Goal: Task Accomplishment & Management: Manage account settings

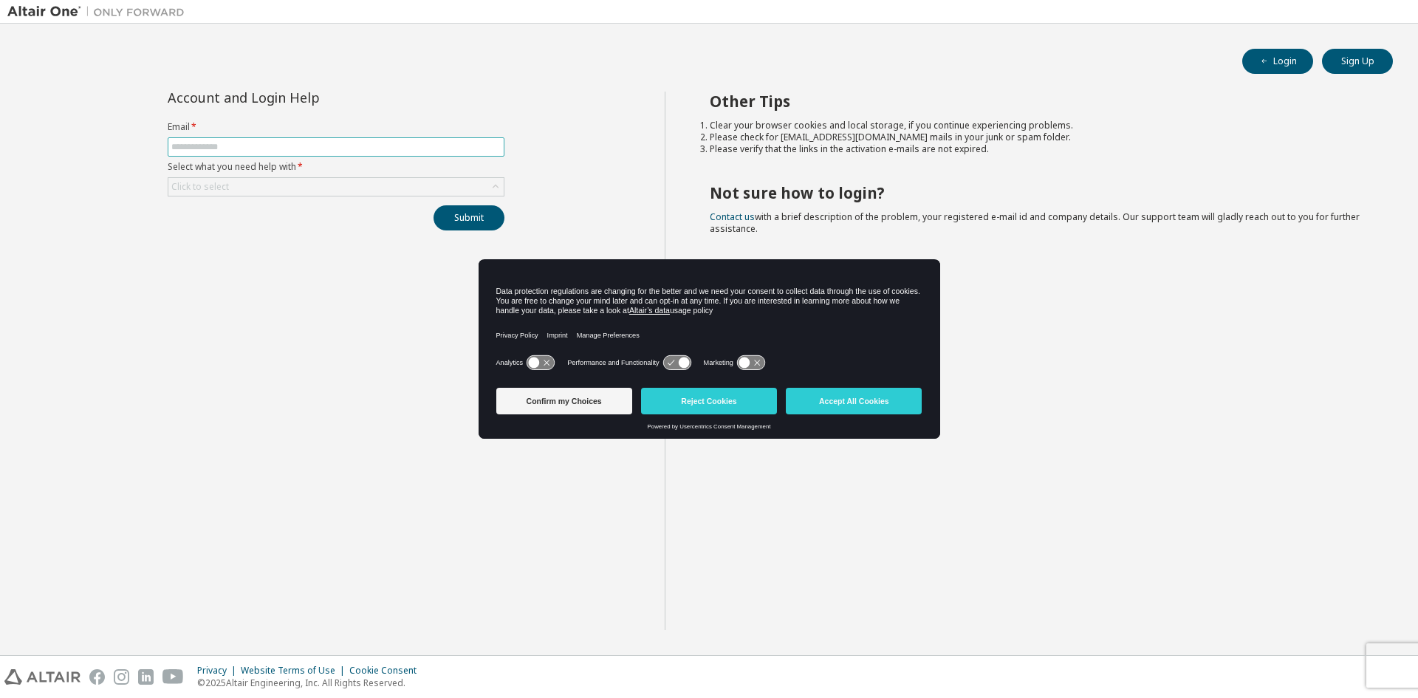
click at [324, 149] on input "text" at bounding box center [335, 147] width 329 height 12
type input "**********"
click at [313, 192] on div "Click to select" at bounding box center [335, 187] width 335 height 18
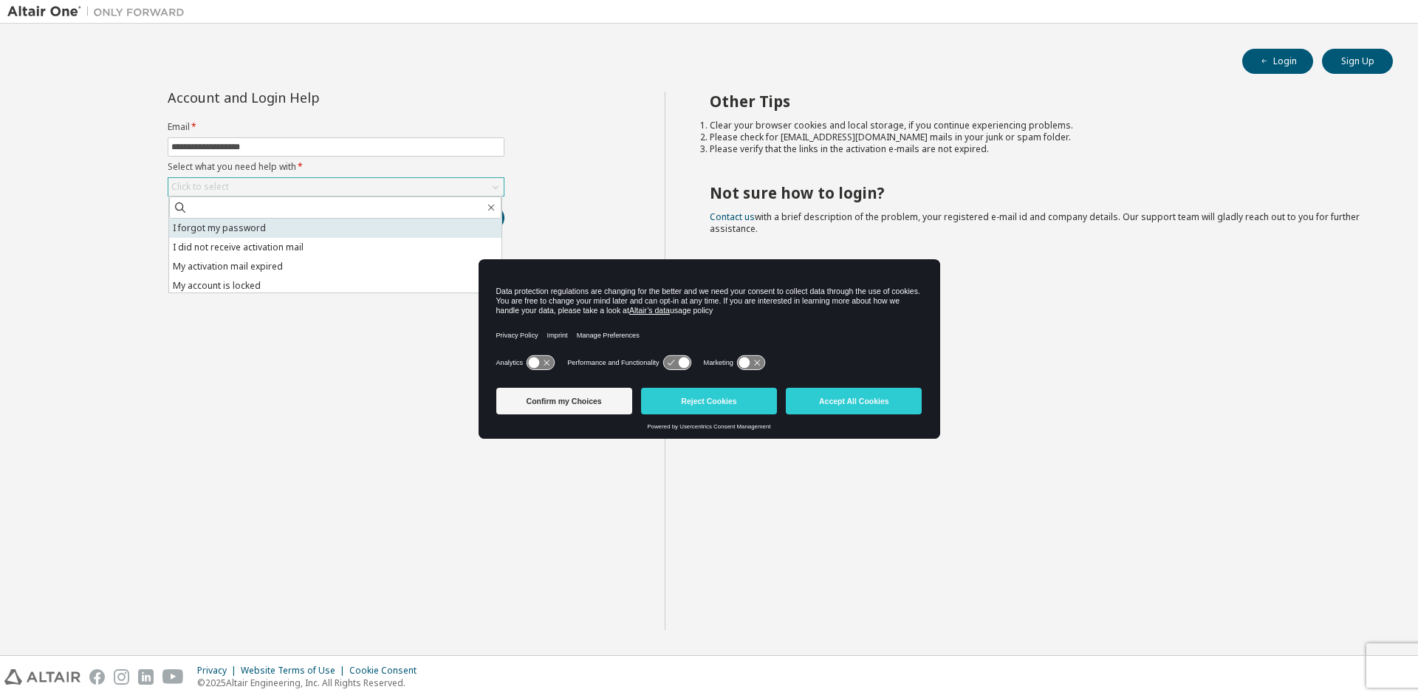
click at [308, 223] on li "I forgot my password" at bounding box center [335, 228] width 332 height 19
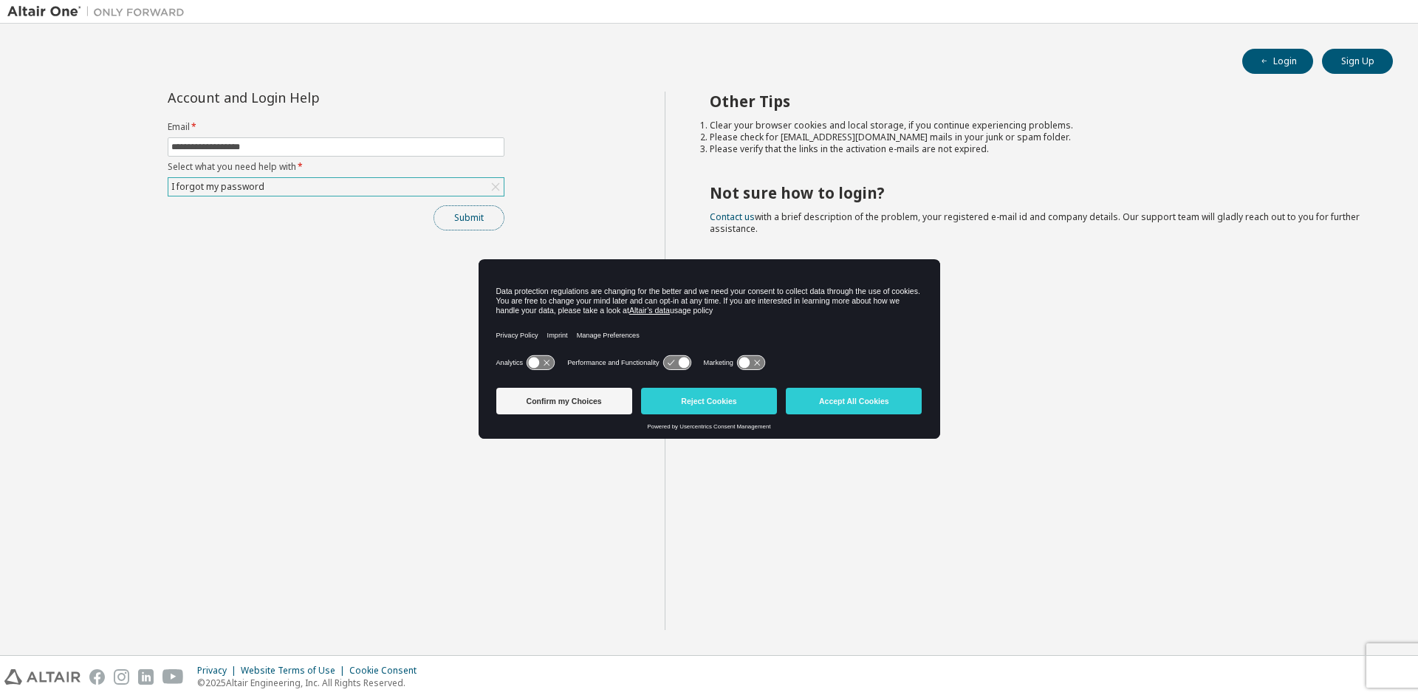
click at [462, 221] on button "Submit" at bounding box center [468, 217] width 71 height 25
click at [478, 217] on button "Submit" at bounding box center [468, 217] width 71 height 25
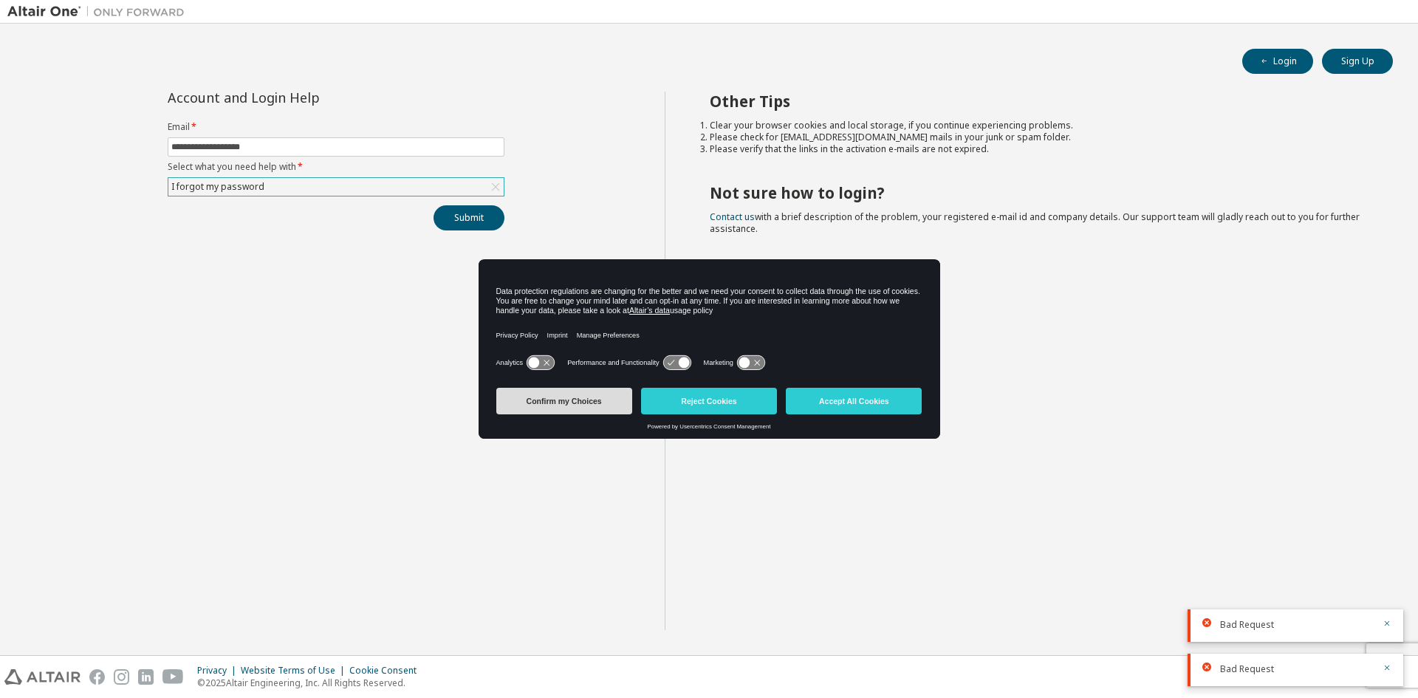
click at [571, 396] on button "Confirm my Choices" at bounding box center [564, 401] width 136 height 27
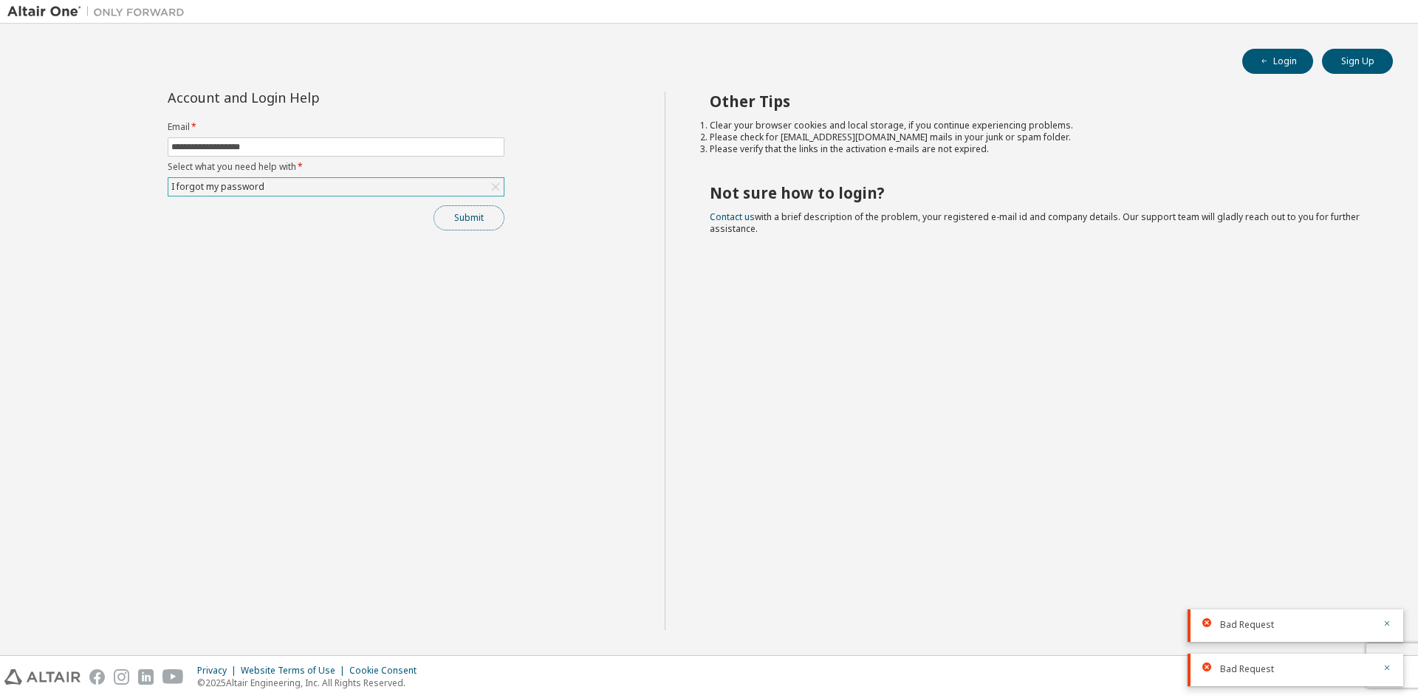
click at [474, 221] on button "Submit" at bounding box center [468, 217] width 71 height 25
click at [451, 211] on button "Submit" at bounding box center [468, 217] width 71 height 25
click at [1249, 667] on span "Bad Request" at bounding box center [1247, 669] width 54 height 12
click at [478, 185] on div "I forgot my password" at bounding box center [335, 187] width 335 height 18
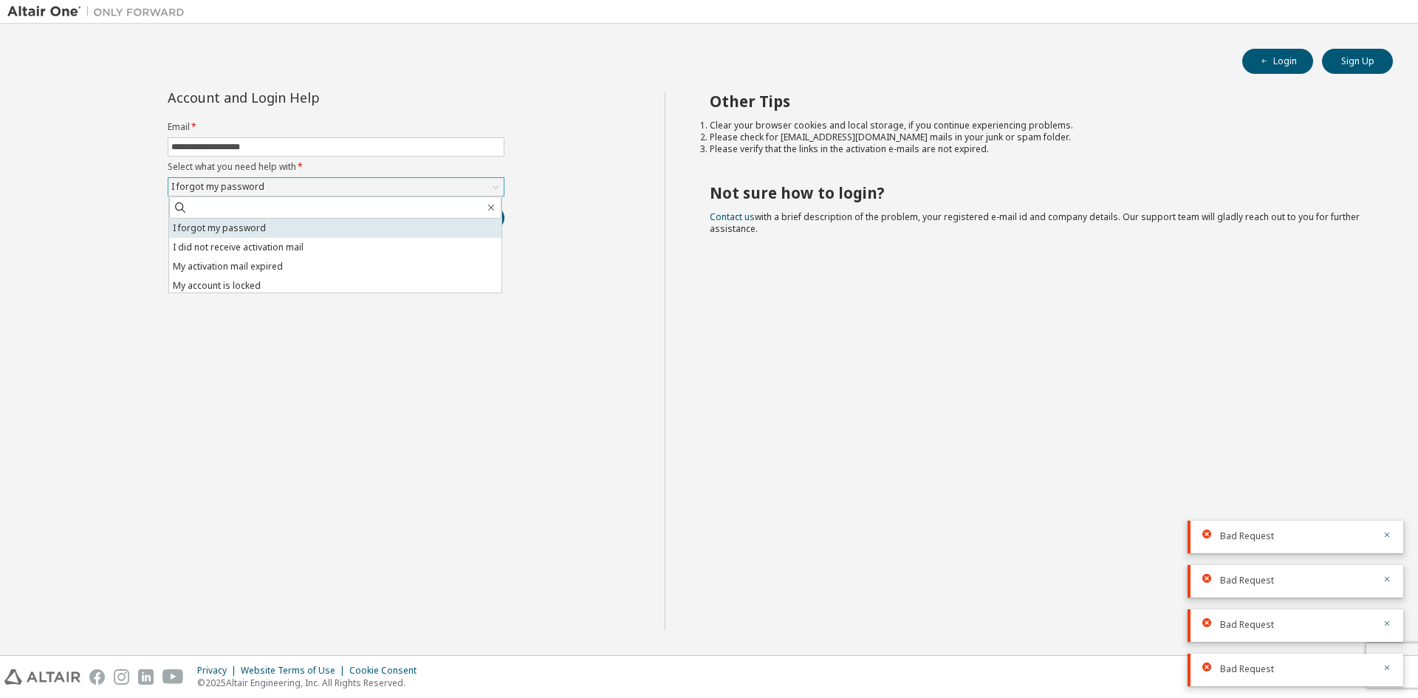
click at [399, 228] on li "I forgot my password" at bounding box center [335, 228] width 332 height 19
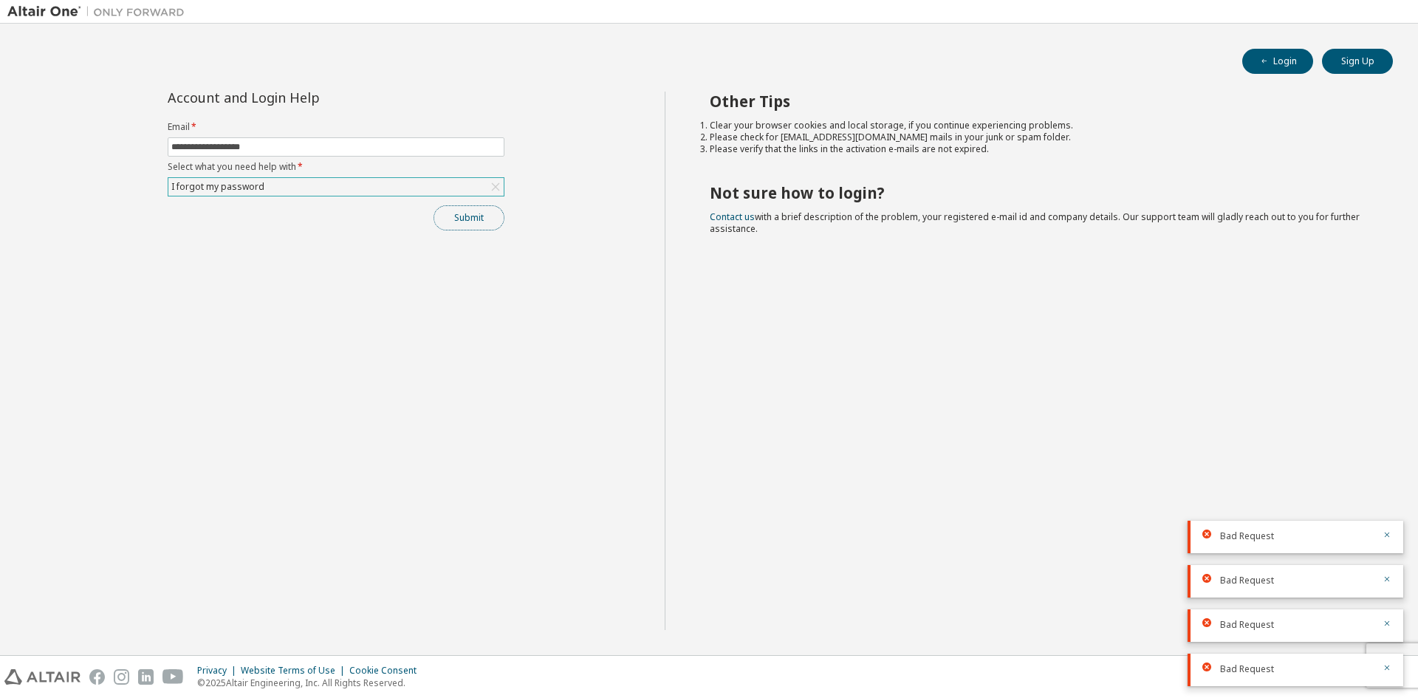
click at [482, 223] on button "Submit" at bounding box center [468, 217] width 71 height 25
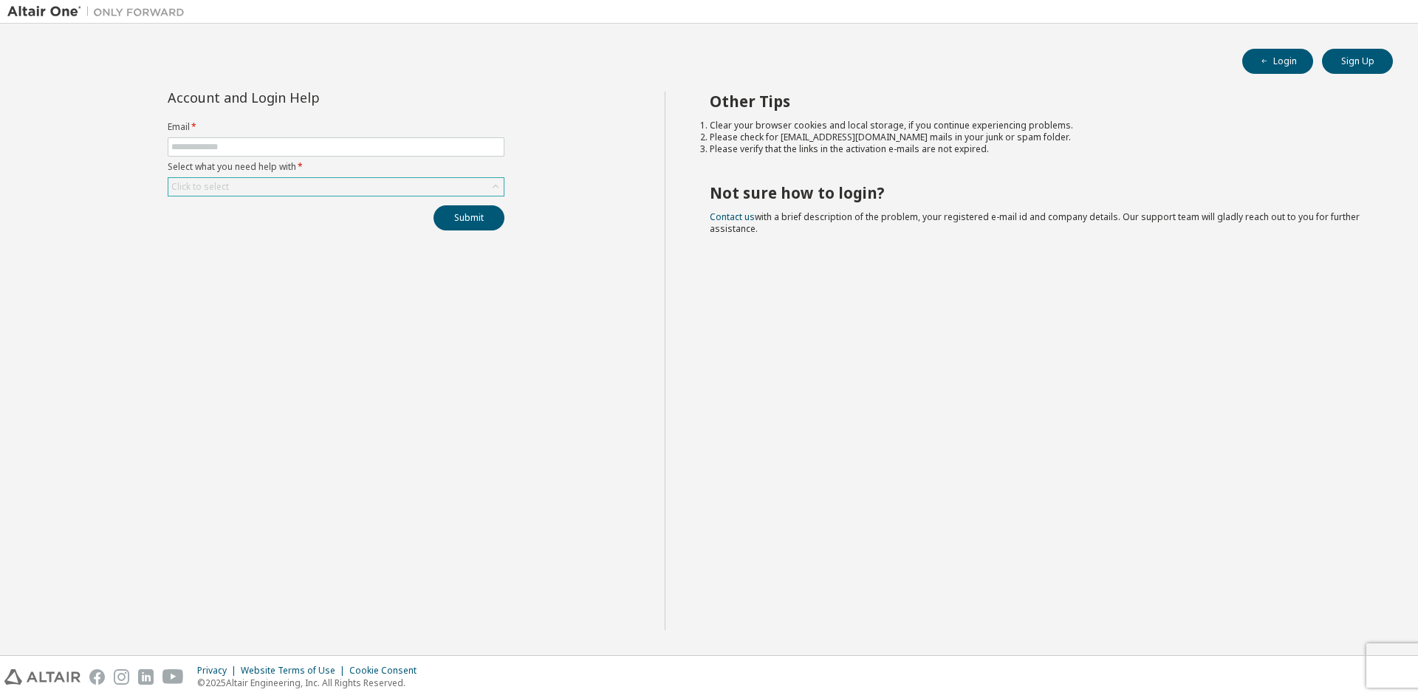
click at [445, 193] on div "Click to select" at bounding box center [335, 187] width 335 height 18
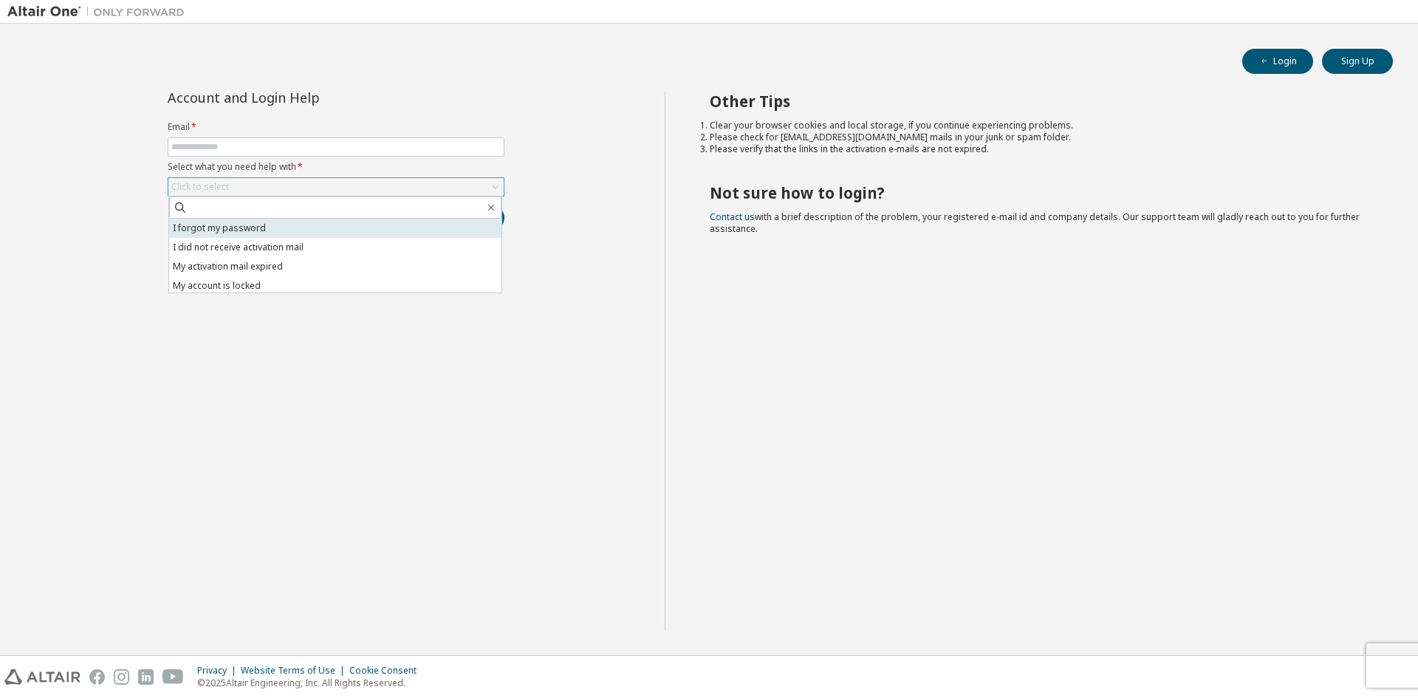
click at [423, 221] on li "I forgot my password" at bounding box center [335, 228] width 332 height 19
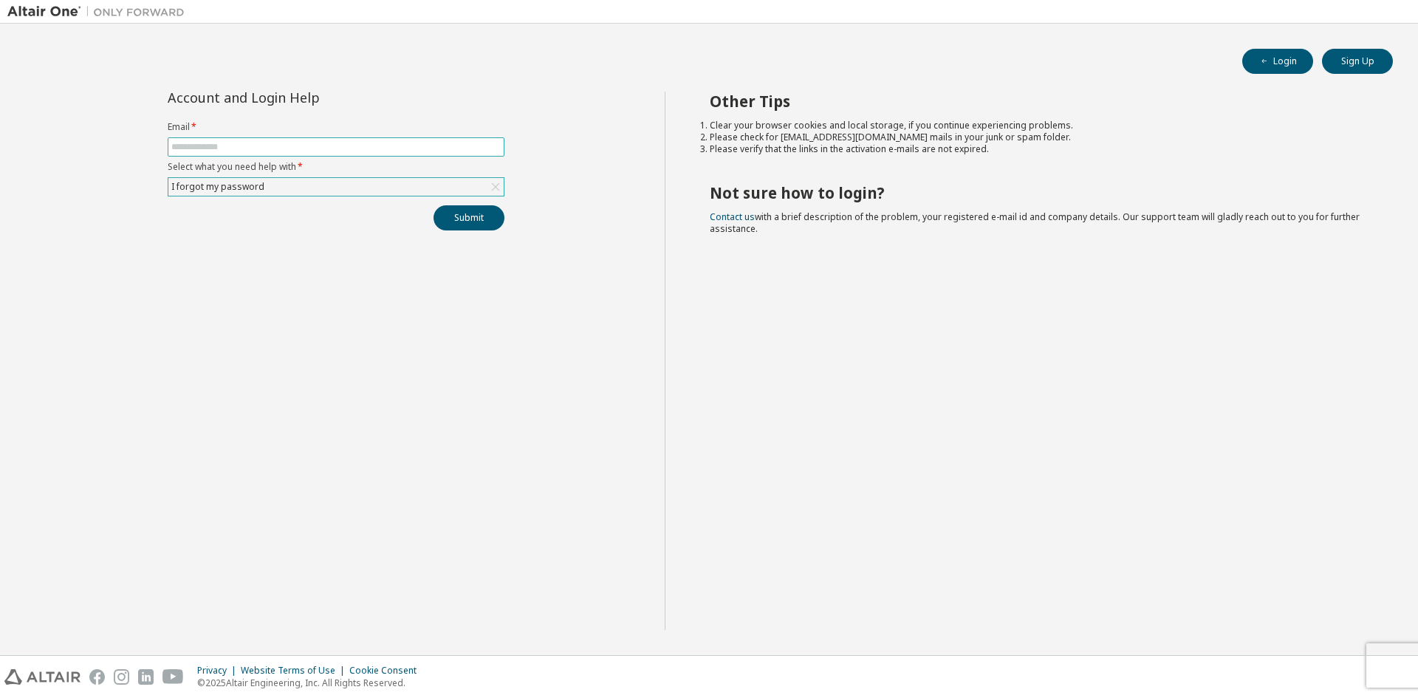
click at [256, 142] on input "text" at bounding box center [335, 147] width 329 height 12
type input "**********"
click at [455, 219] on button "Submit" at bounding box center [468, 217] width 71 height 25
click at [1379, 664] on div at bounding box center [1382, 668] width 18 height 13
click at [1396, 663] on div "Bad Request" at bounding box center [1295, 669] width 216 height 32
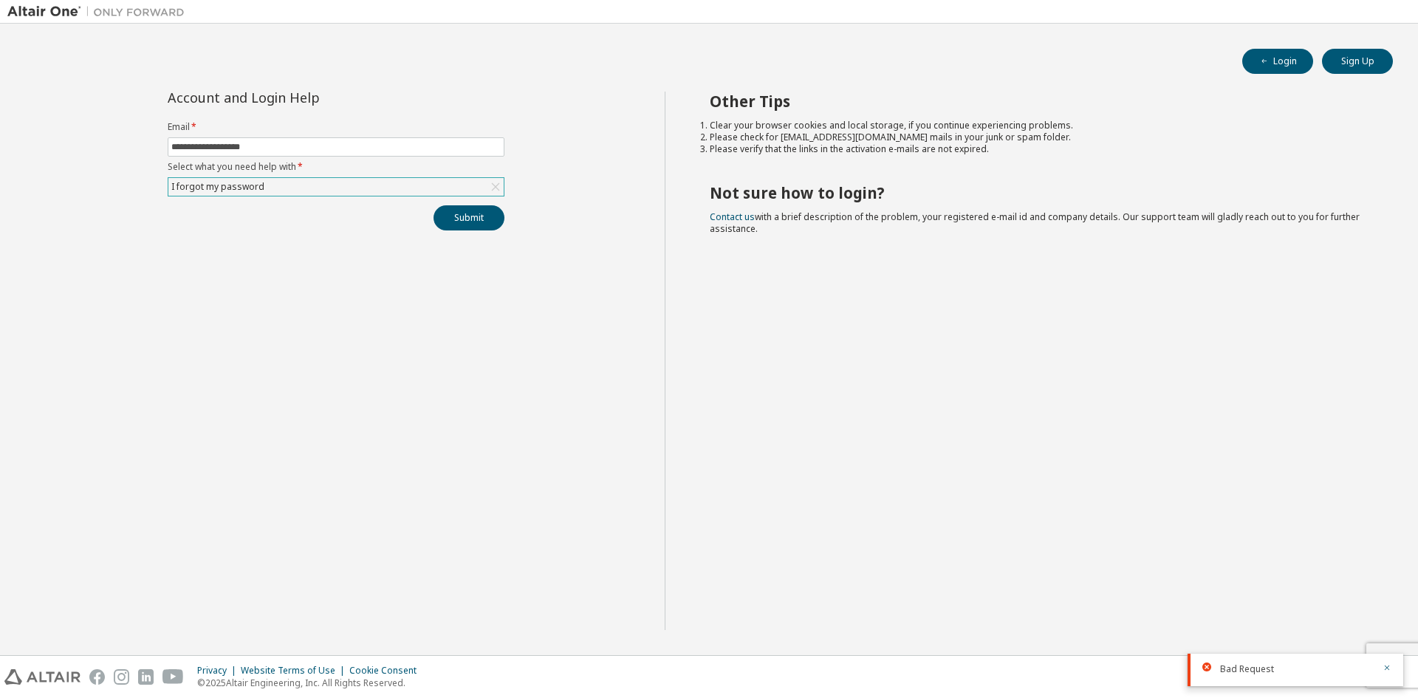
click at [1404, 656] on div "Privacy Website Terms of Use Cookie Consent © 2025 Altair Engineering, Inc. All…" at bounding box center [709, 677] width 1418 height 42
click at [1385, 666] on icon "button" at bounding box center [1386, 667] width 5 height 5
click at [1385, 666] on div "Privacy Website Terms of Use Cookie Consent © 2025 Altair Engineering, Inc. All…" at bounding box center [709, 677] width 1418 height 42
click at [1401, 664] on div "Privacy Website Terms of Use Cookie Consent © 2025 Altair Engineering, Inc. All…" at bounding box center [709, 677] width 1418 height 42
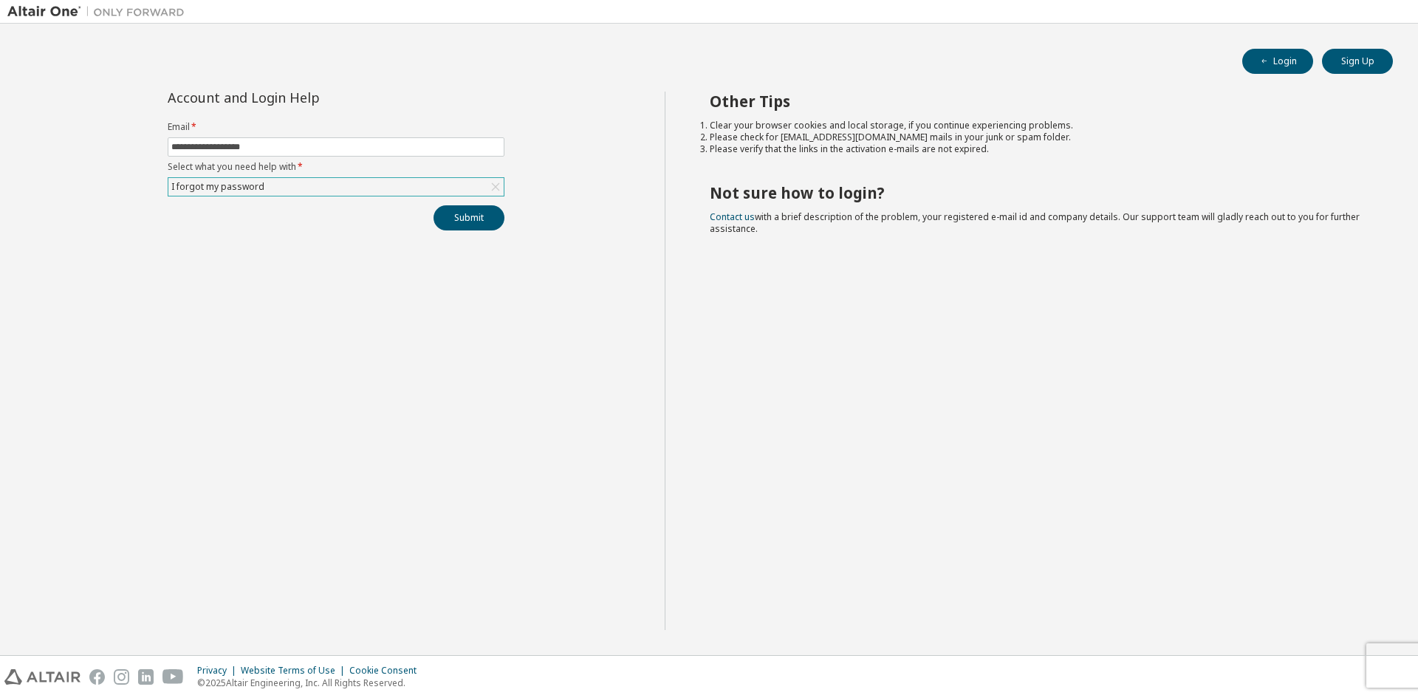
click at [1417, 656] on div "Privacy Website Terms of Use Cookie Consent © 2025 Altair Engineering, Inc. All…" at bounding box center [709, 677] width 1418 height 42
click at [399, 153] on span at bounding box center [336, 146] width 337 height 19
click at [385, 145] on input "text" at bounding box center [335, 147] width 329 height 12
type input "**********"
click at [370, 186] on div "Click to select" at bounding box center [335, 187] width 335 height 18
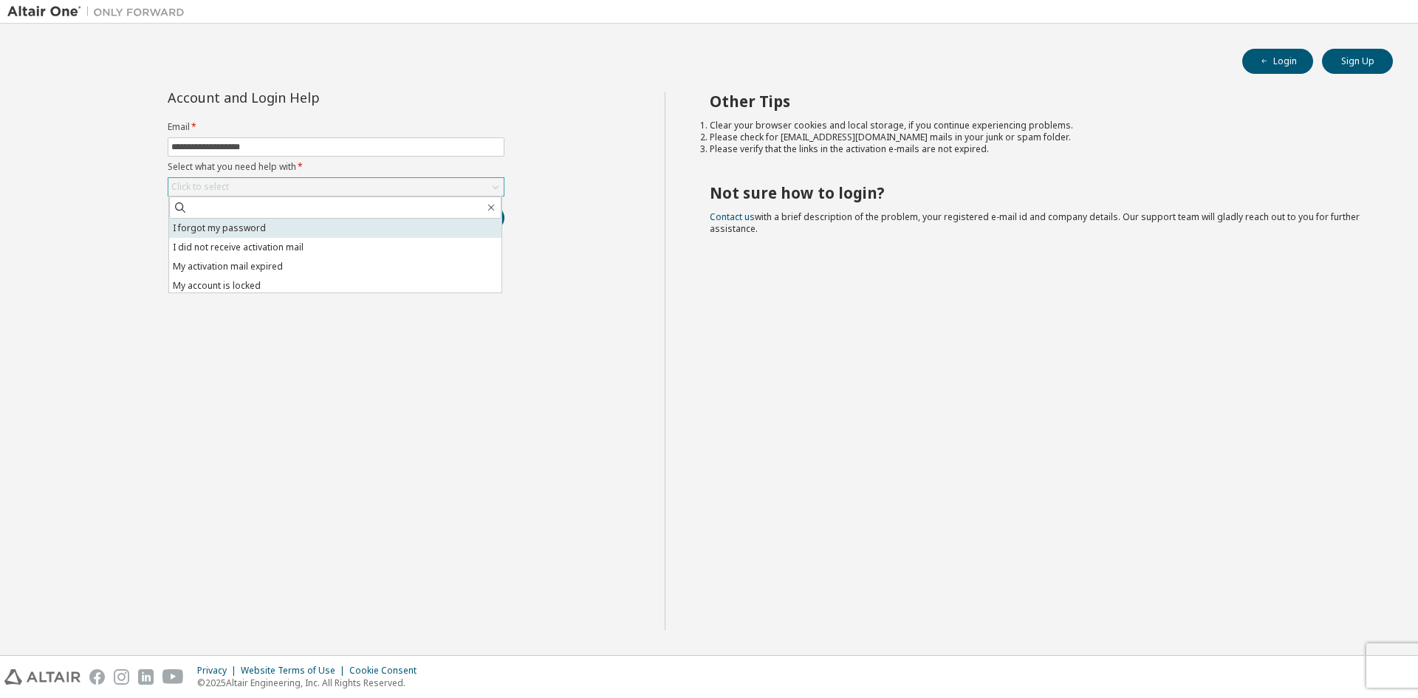
click at [365, 223] on li "I forgot my password" at bounding box center [335, 228] width 332 height 19
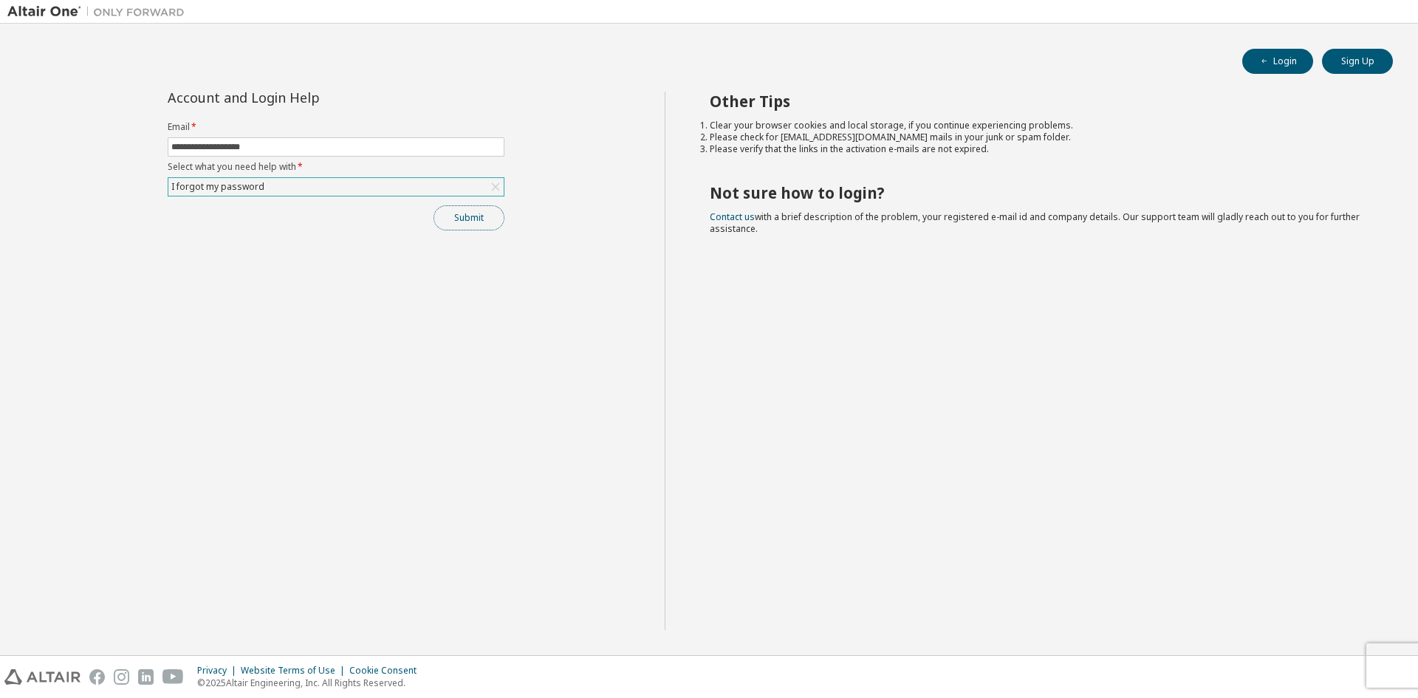
click at [453, 219] on button "Submit" at bounding box center [468, 217] width 71 height 25
click at [978, 617] on div "Other Tips Clear your browser cookies and local storage, if you continue experi…" at bounding box center [1037, 361] width 746 height 538
drag, startPoint x: 277, startPoint y: 145, endPoint x: 98, endPoint y: 146, distance: 178.7
click at [98, 146] on div "**********" at bounding box center [335, 361] width 657 height 538
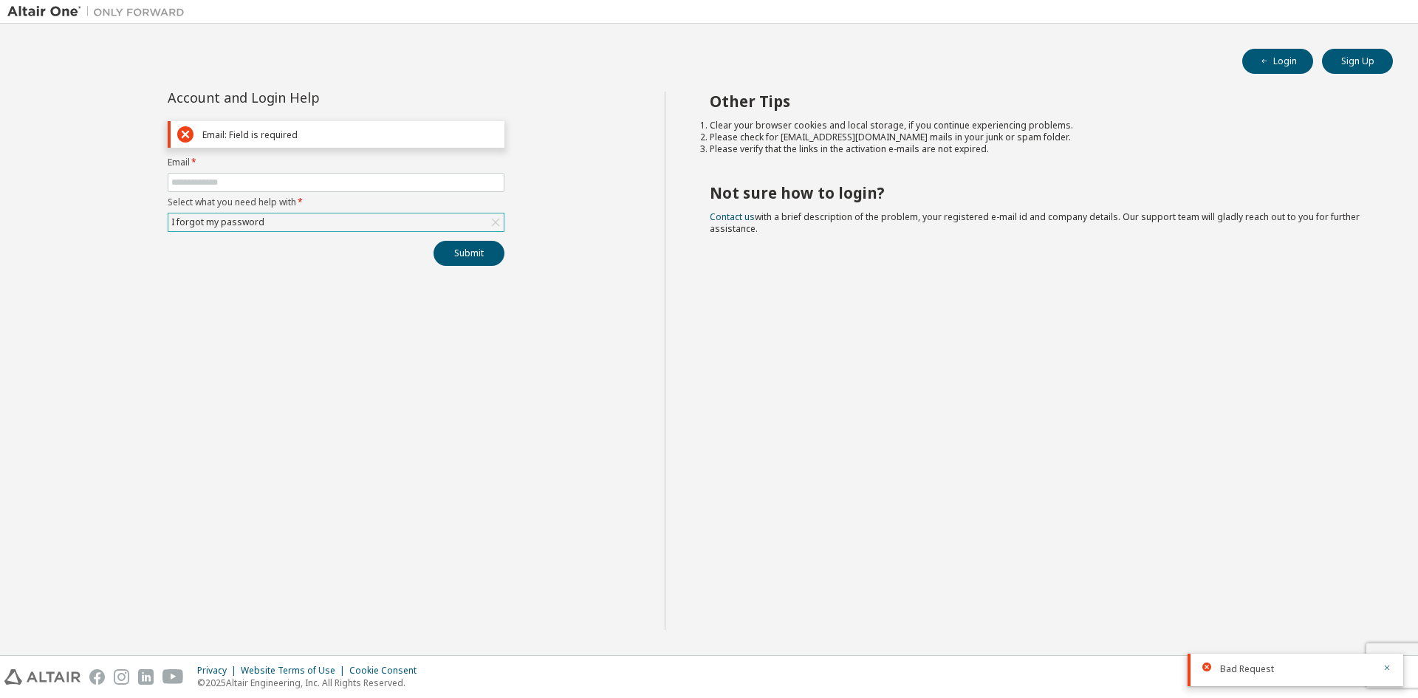
click at [405, 354] on div "Account and Login Help Email: Field is required Email * Select what you need he…" at bounding box center [335, 361] width 657 height 538
